Goal: Find specific page/section: Find specific page/section

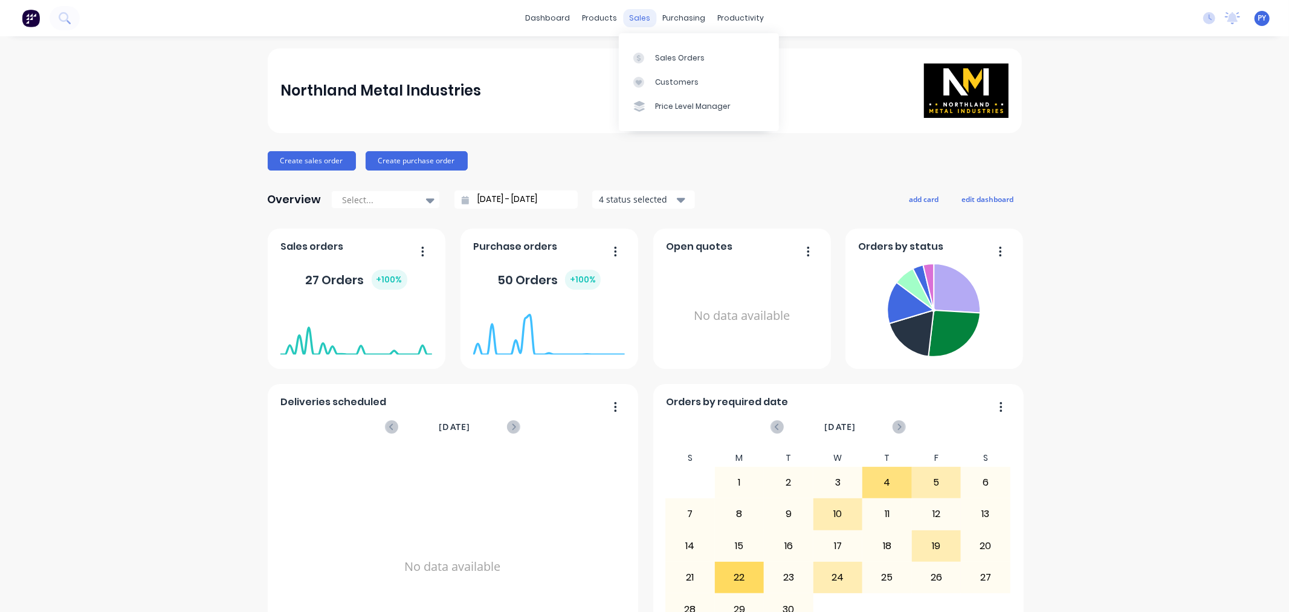
click at [632, 17] on div "sales" at bounding box center [639, 18] width 33 height 18
click at [662, 56] on div "Sales Orders" at bounding box center [680, 58] width 50 height 11
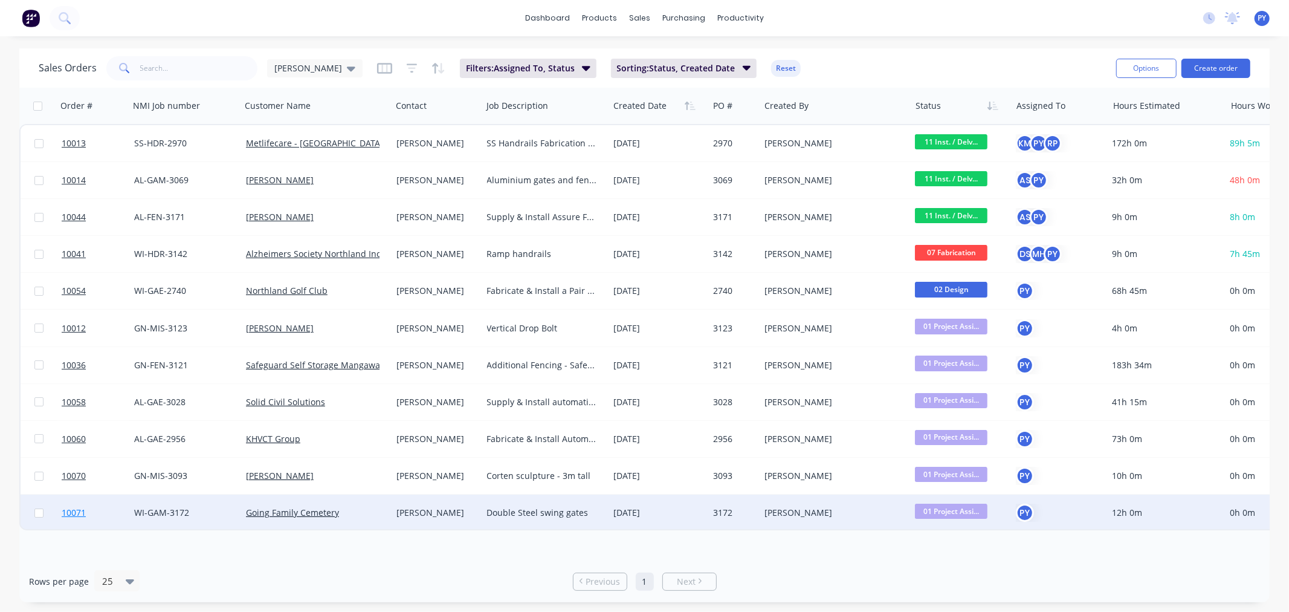
click at [71, 513] on span "10071" at bounding box center [74, 513] width 24 height 12
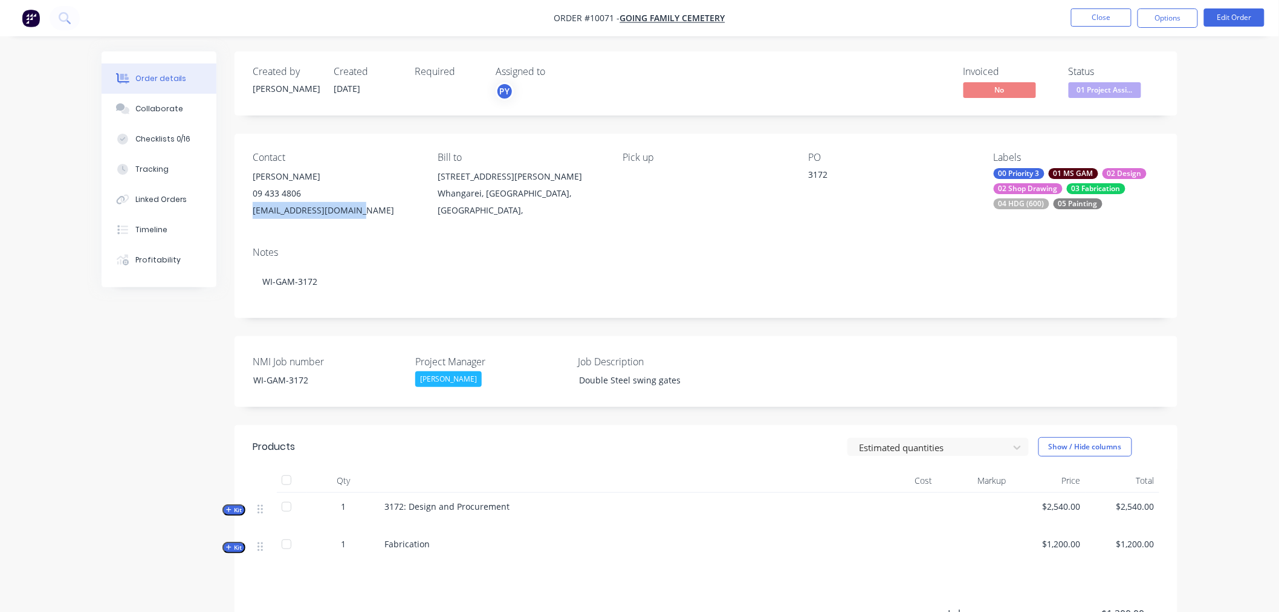
drag, startPoint x: 363, startPoint y: 212, endPoint x: 252, endPoint y: 210, distance: 111.2
click at [253, 210] on div "[EMAIL_ADDRESS][DOMAIN_NAME]" at bounding box center [336, 210] width 166 height 17
copy div "[EMAIL_ADDRESS][DOMAIN_NAME]"
click at [149, 111] on div "Collaborate" at bounding box center [159, 108] width 48 height 11
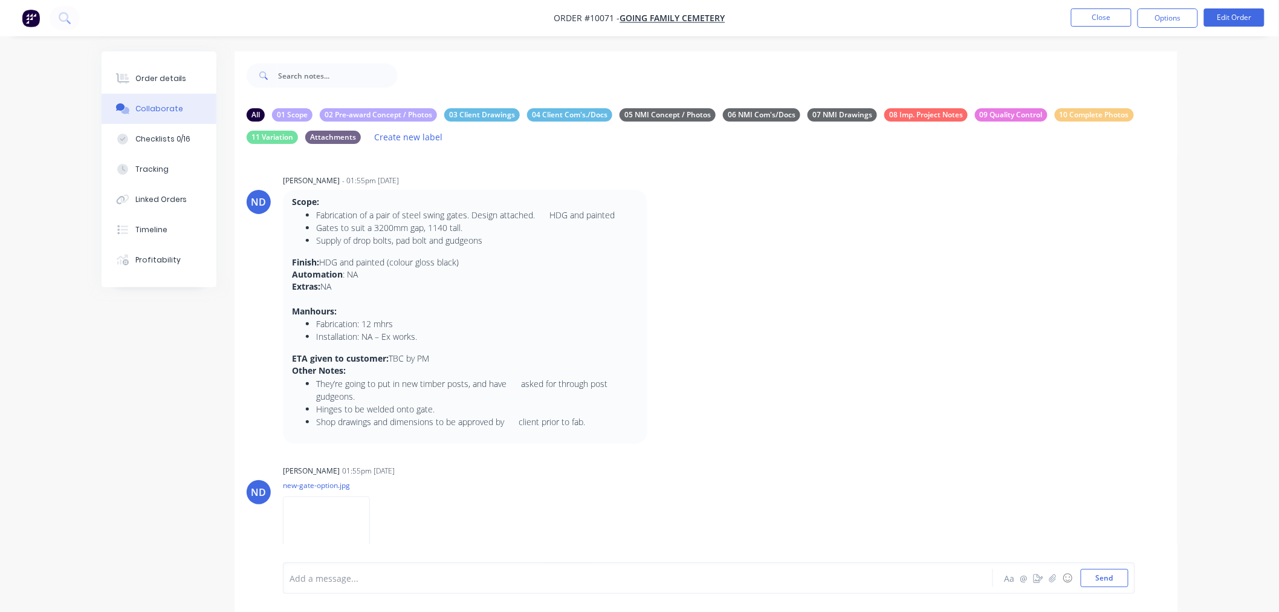
click at [157, 111] on div "Collaborate" at bounding box center [159, 108] width 48 height 11
click at [149, 80] on div "Order details" at bounding box center [160, 78] width 51 height 11
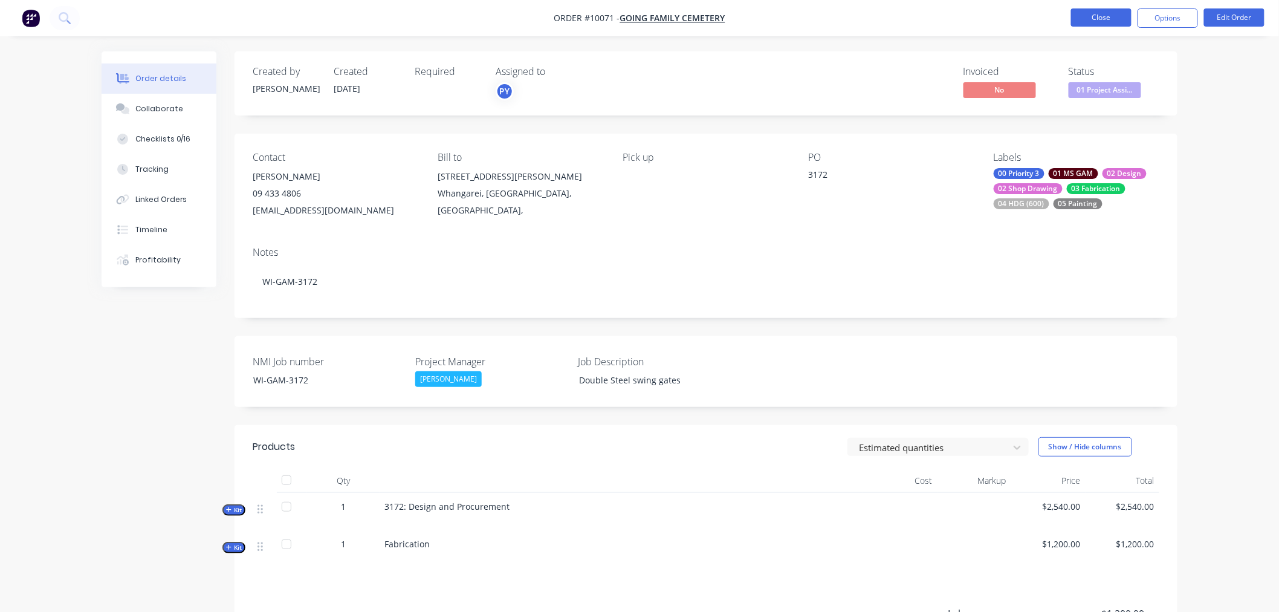
click at [1101, 18] on button "Close" at bounding box center [1101, 17] width 60 height 18
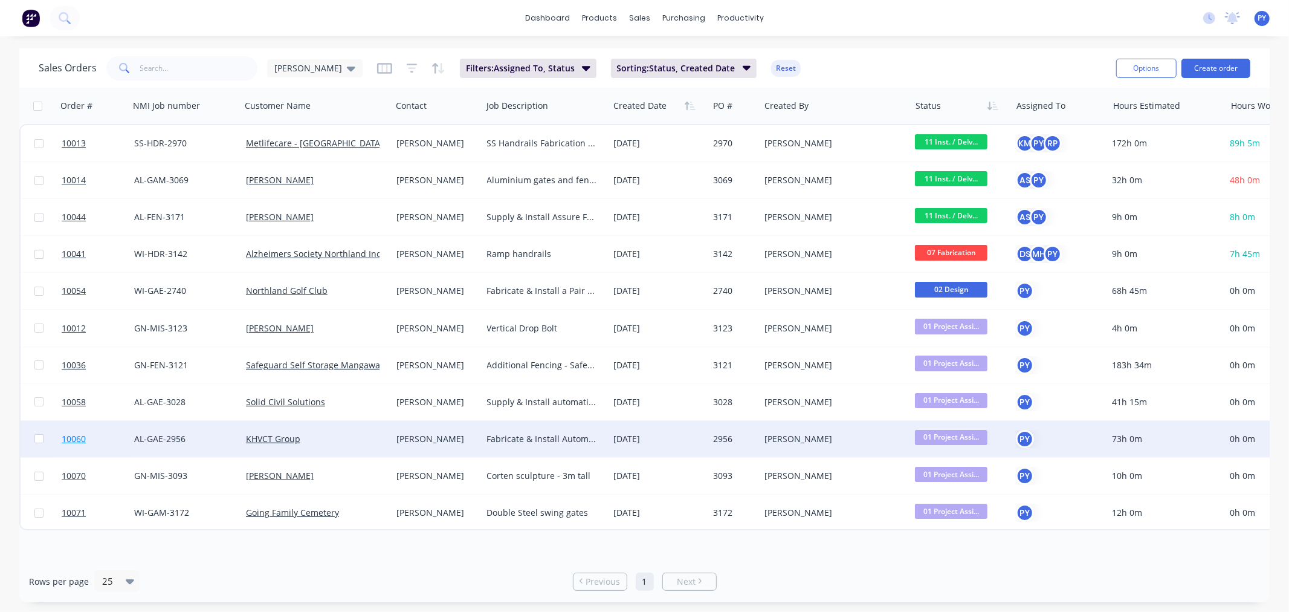
click at [67, 439] on span "10060" at bounding box center [74, 439] width 24 height 12
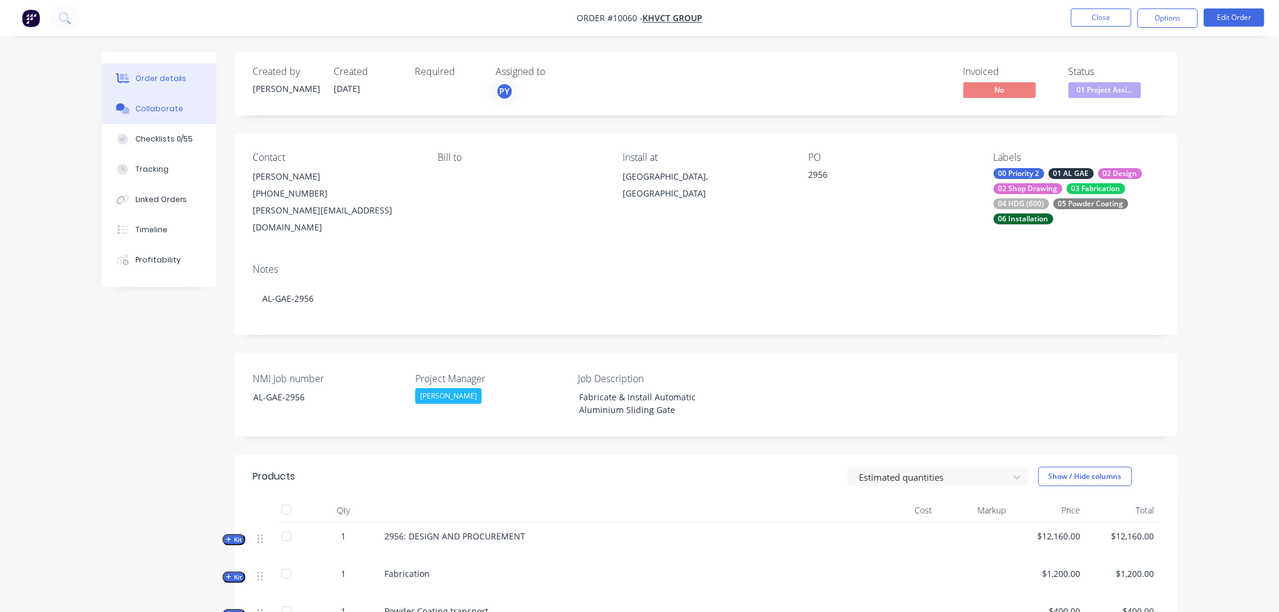
click at [146, 105] on div "Collaborate" at bounding box center [159, 108] width 48 height 11
